Goal: Communication & Community: Answer question/provide support

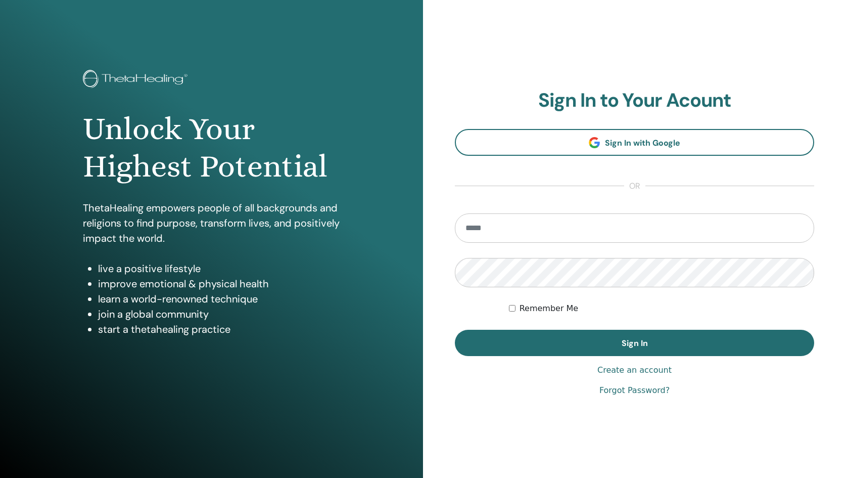
click at [558, 223] on input "email" at bounding box center [634, 227] width 359 height 29
type input "**********"
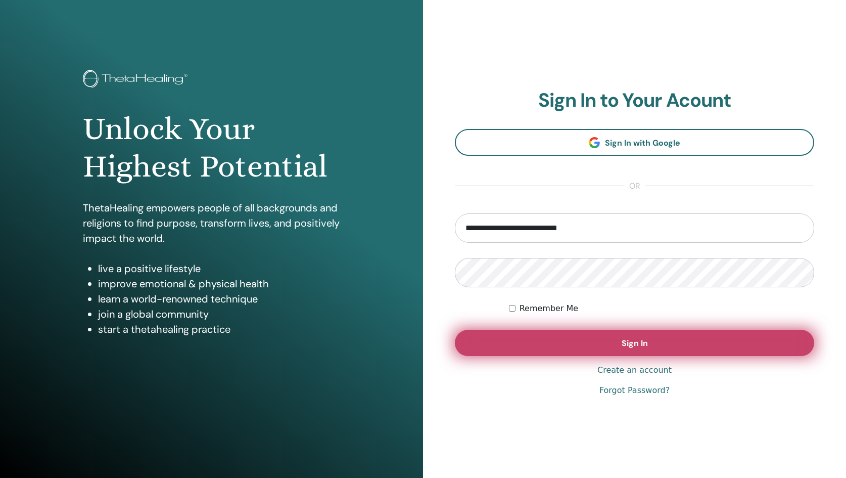
click at [556, 341] on button "Sign In" at bounding box center [634, 342] width 359 height 26
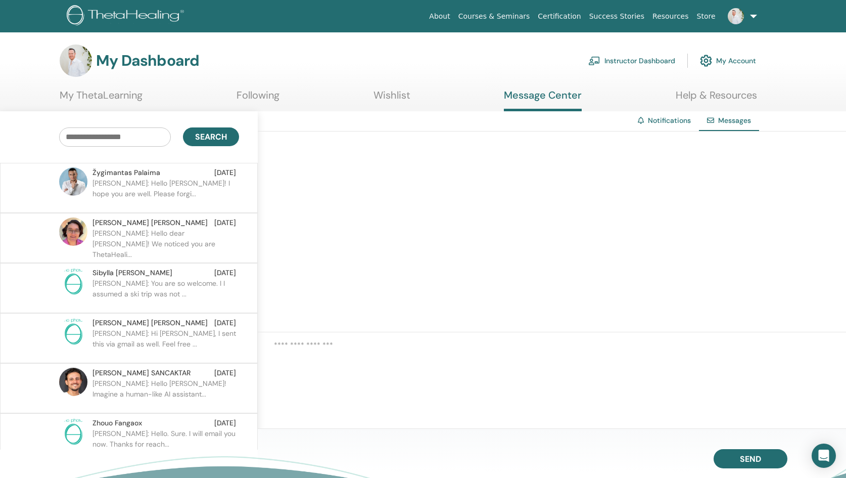
click at [205, 191] on p "[PERSON_NAME]: Hello [PERSON_NAME]! I hope you are well. Please forgi..." at bounding box center [165, 193] width 147 height 30
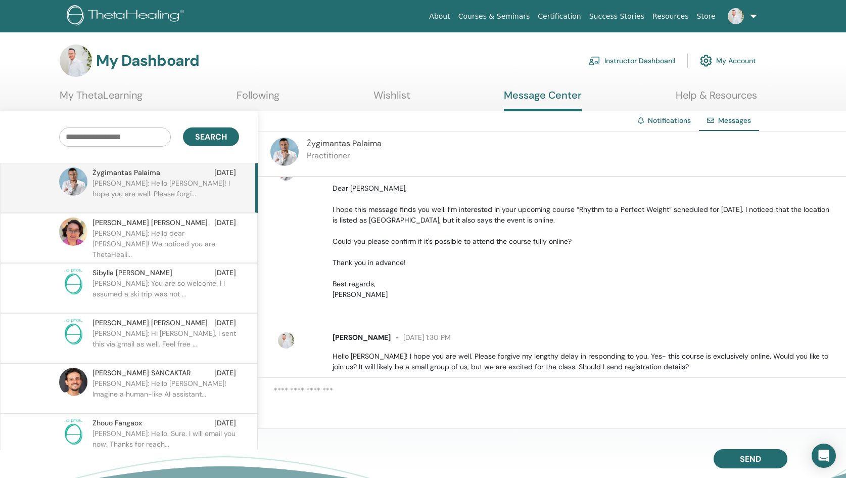
scroll to position [48, 0]
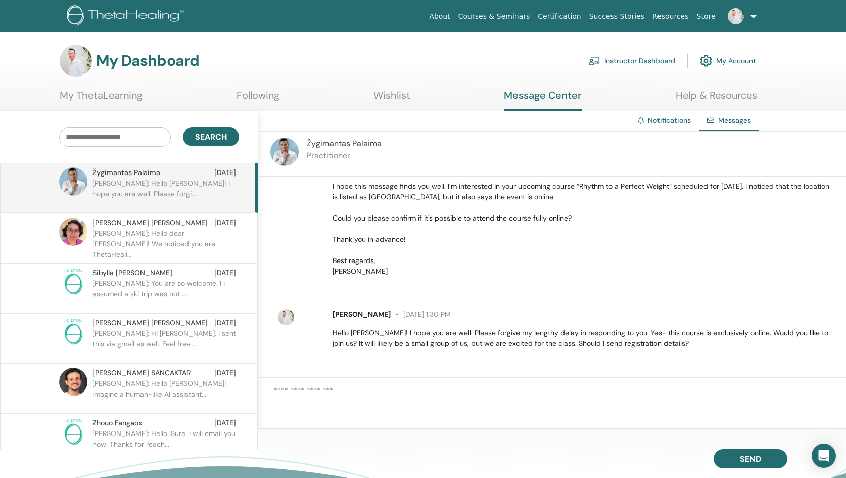
click at [752, 16] on link at bounding box center [740, 16] width 41 height 32
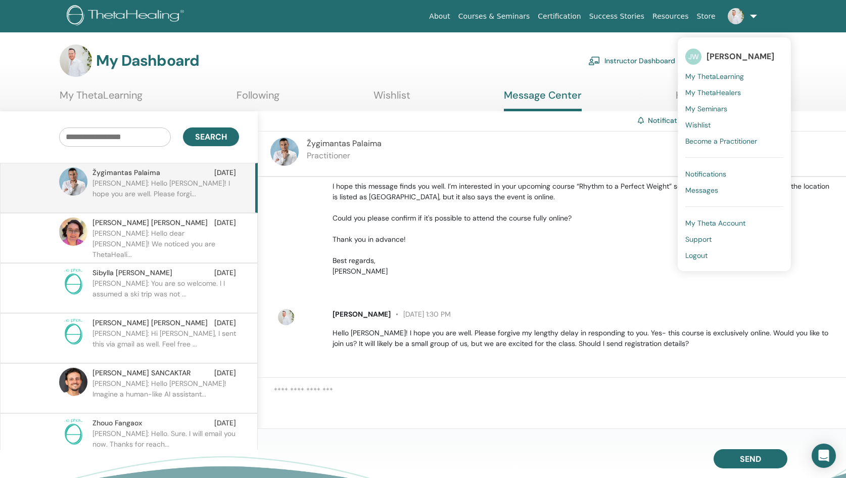
click at [465, 72] on div "My Dashboard Instructor Dashboard My Account" at bounding box center [408, 60] width 696 height 32
